Goal: Communication & Community: Answer question/provide support

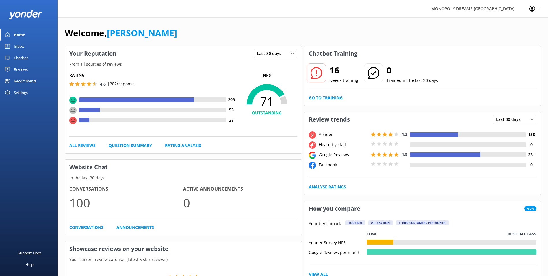
click at [18, 45] on div "Inbox" at bounding box center [19, 46] width 10 height 12
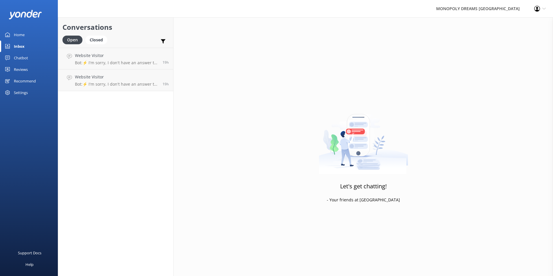
click at [23, 33] on div "Home" at bounding box center [19, 35] width 11 height 12
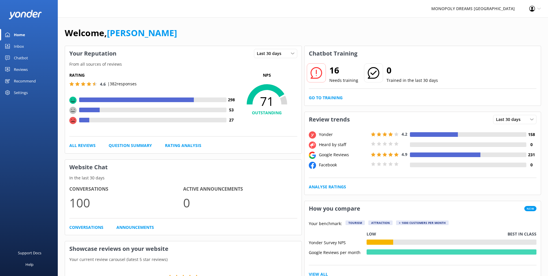
click at [25, 71] on div "Reviews" at bounding box center [21, 70] width 14 height 12
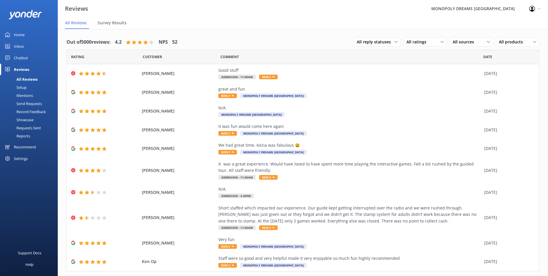
click at [29, 55] on link "Chatbot" at bounding box center [29, 58] width 58 height 12
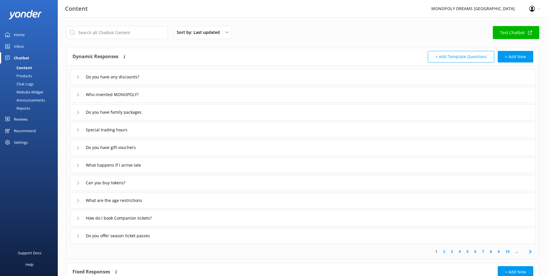
click at [22, 32] on div "Home" at bounding box center [19, 35] width 11 height 12
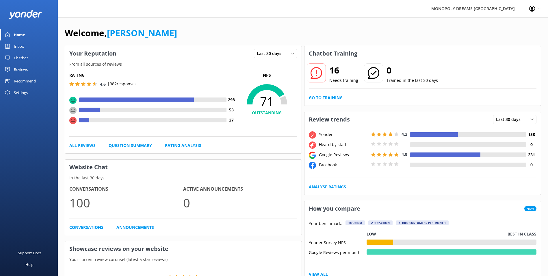
click at [28, 45] on link "Inbox" at bounding box center [29, 46] width 58 height 12
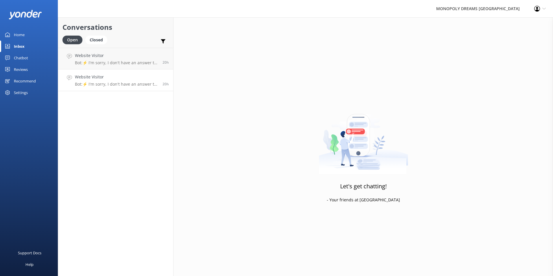
click at [117, 74] on h4 "Website Visitor" at bounding box center [116, 77] width 83 height 6
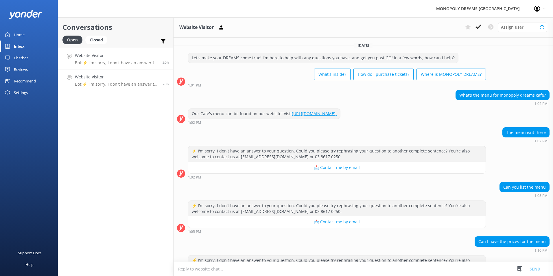
scroll to position [24, 0]
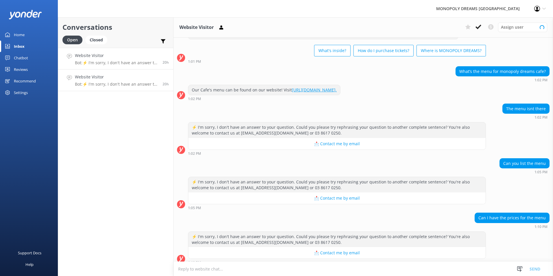
click at [118, 64] on p "Bot: ⚡ I'm sorry, I don't have an answer to your question. Could you please try…" at bounding box center [116, 62] width 83 height 5
